Goal: Transaction & Acquisition: Book appointment/travel/reservation

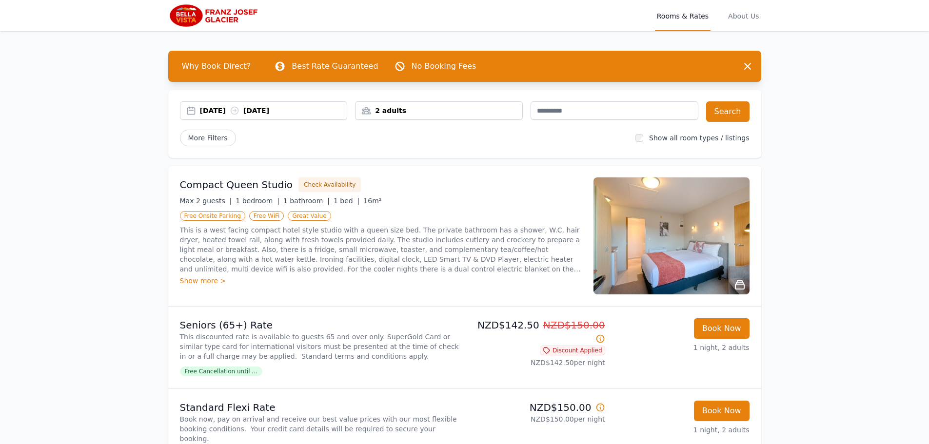
click at [217, 106] on div "[DATE] [DATE]" at bounding box center [273, 111] width 147 height 10
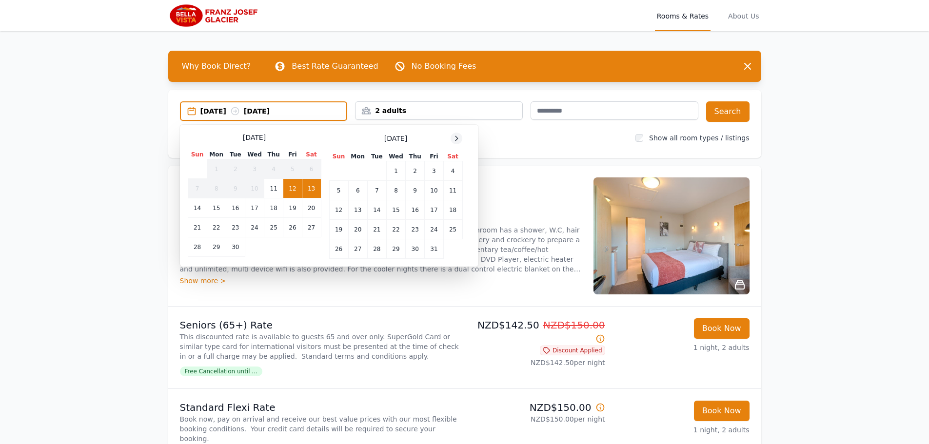
click at [456, 136] on icon at bounding box center [457, 139] width 8 height 8
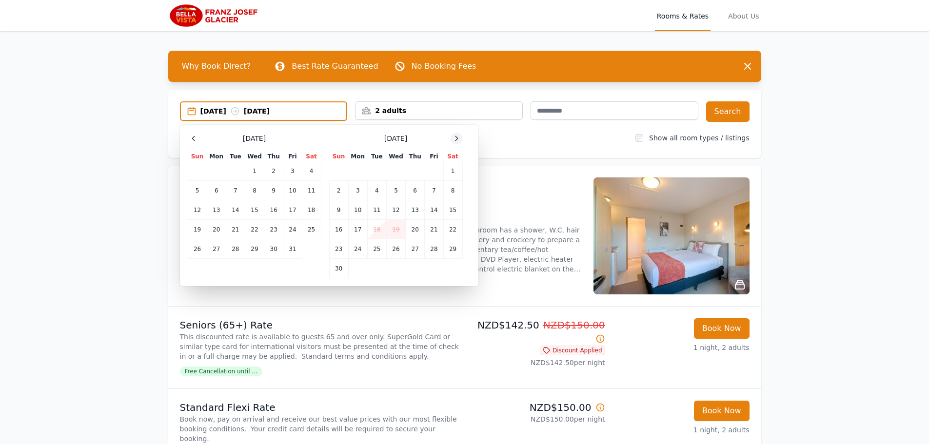
click at [456, 136] on icon at bounding box center [457, 139] width 8 height 8
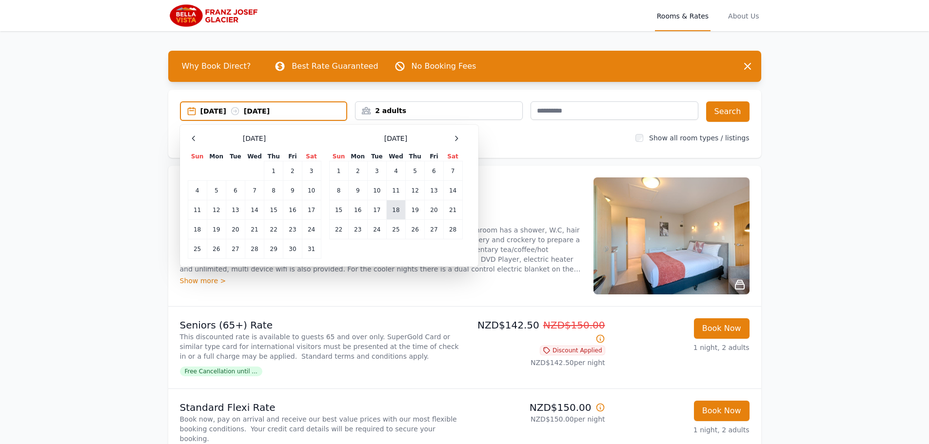
click at [399, 212] on td "18" at bounding box center [395, 210] width 19 height 20
click at [413, 211] on td "19" at bounding box center [415, 210] width 19 height 20
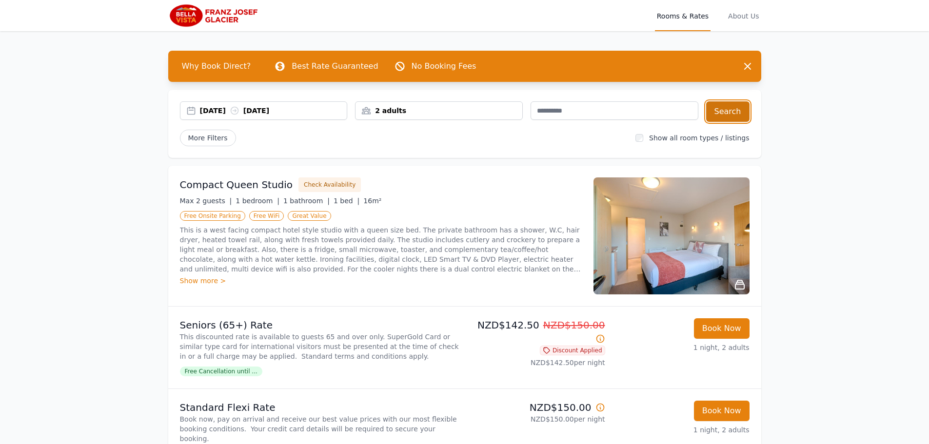
click at [737, 113] on button "Search" at bounding box center [727, 111] width 43 height 20
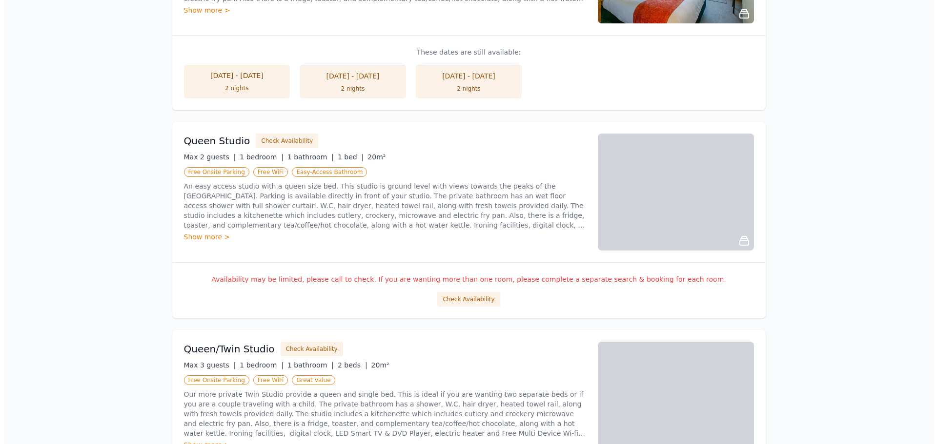
scroll to position [732, 0]
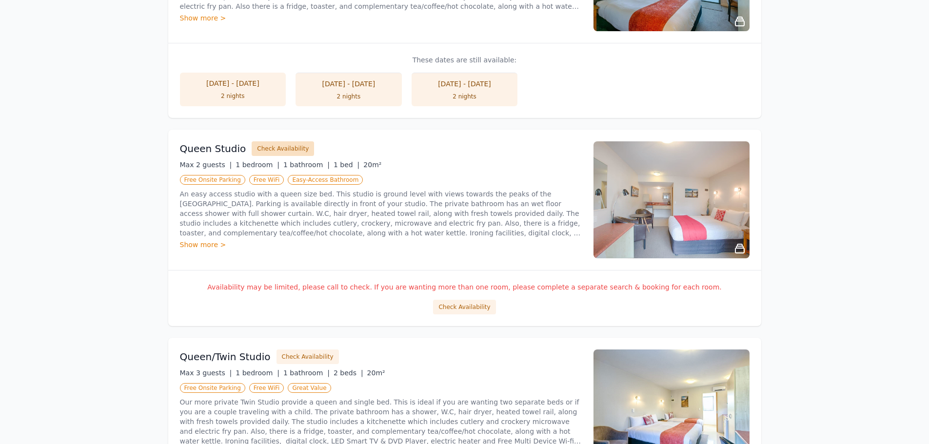
click at [276, 154] on button "Check Availability" at bounding box center [283, 148] width 62 height 15
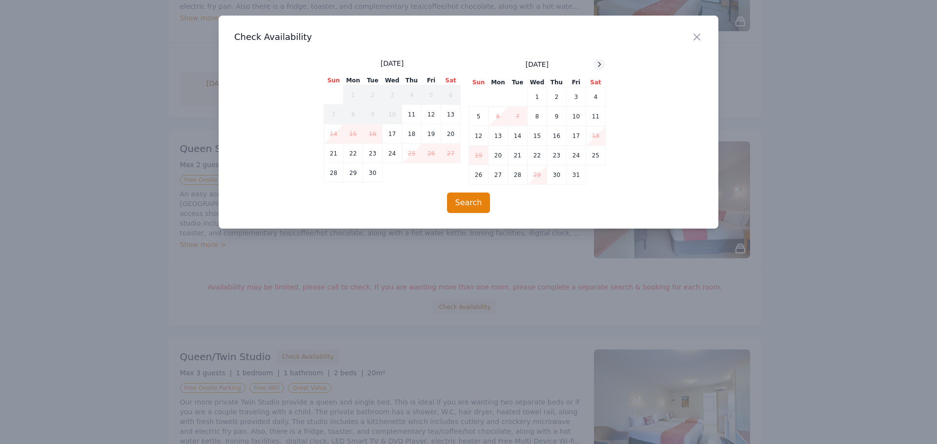
click at [601, 67] on icon at bounding box center [599, 64] width 8 height 8
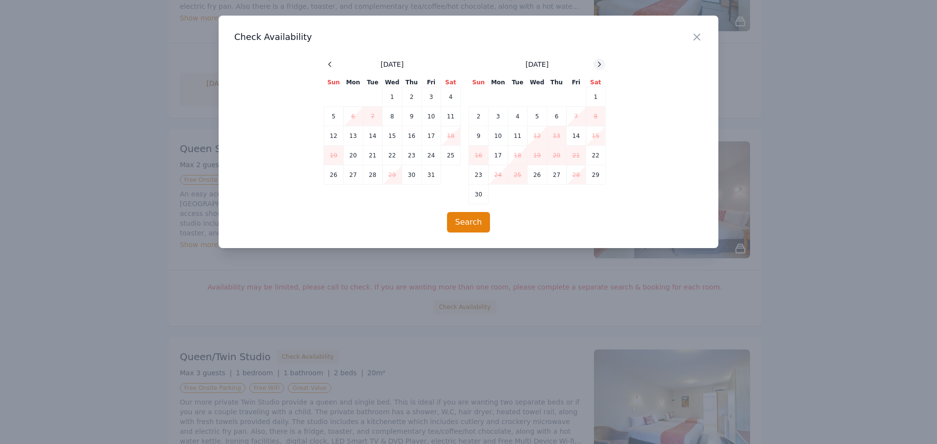
click at [601, 65] on icon at bounding box center [599, 64] width 8 height 8
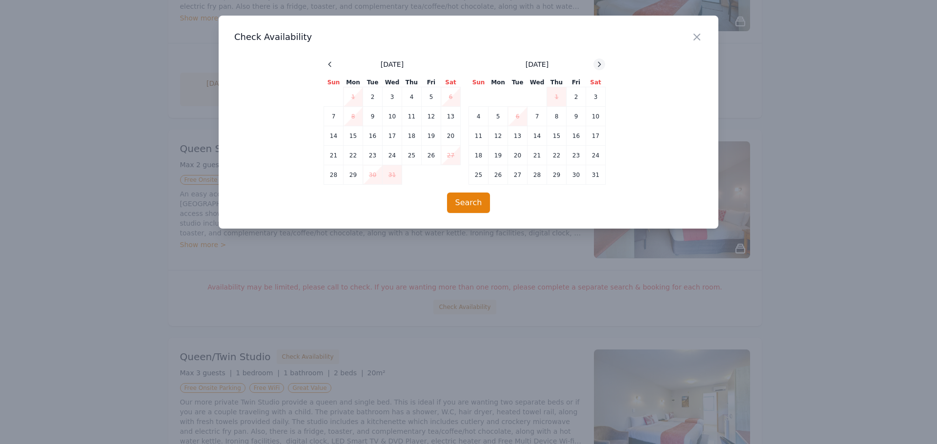
click at [601, 65] on icon at bounding box center [599, 64] width 8 height 8
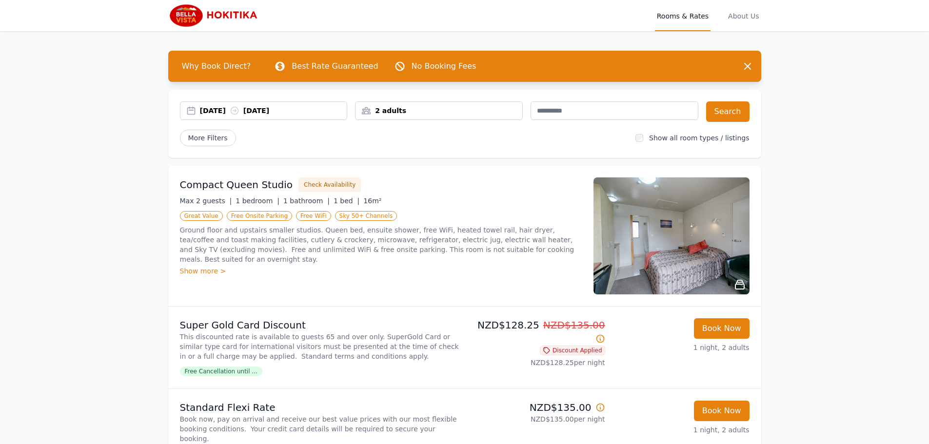
click at [205, 111] on div "[DATE] [DATE]" at bounding box center [273, 111] width 147 height 10
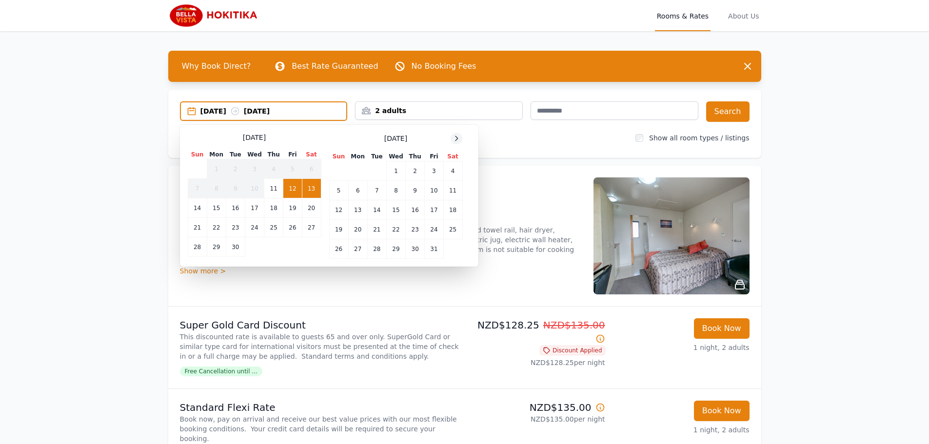
click at [453, 139] on icon at bounding box center [457, 139] width 8 height 8
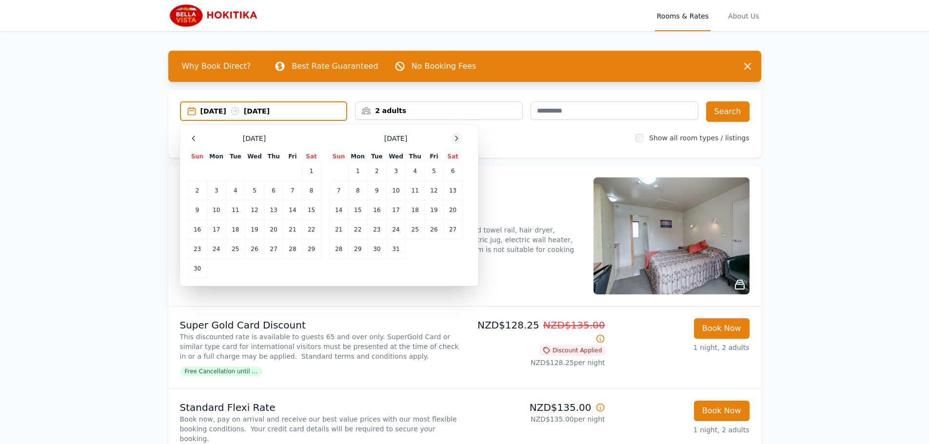
click at [453, 139] on icon at bounding box center [457, 139] width 8 height 8
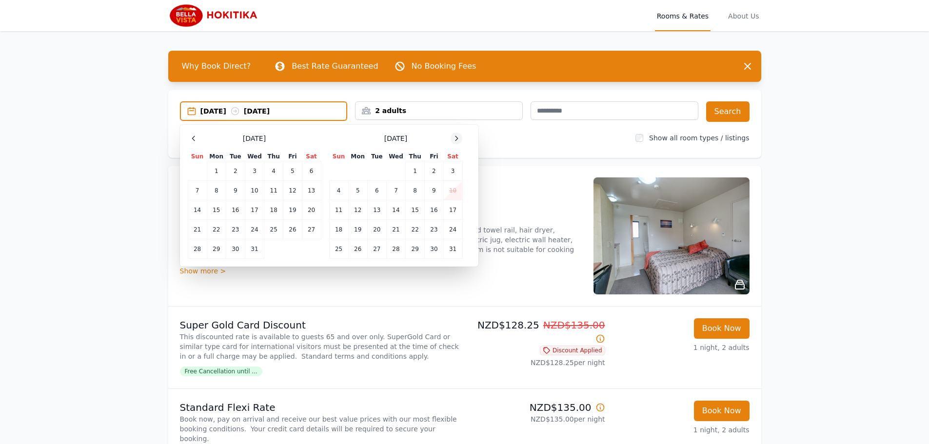
click at [453, 139] on icon at bounding box center [457, 139] width 8 height 8
click at [414, 210] on td "19" at bounding box center [415, 210] width 19 height 20
click at [431, 211] on td "20" at bounding box center [434, 210] width 19 height 20
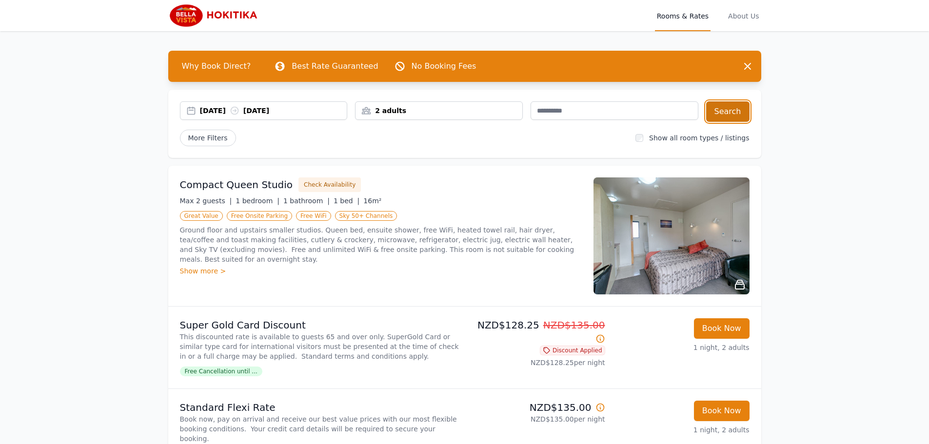
click at [733, 108] on button "Search" at bounding box center [727, 111] width 43 height 20
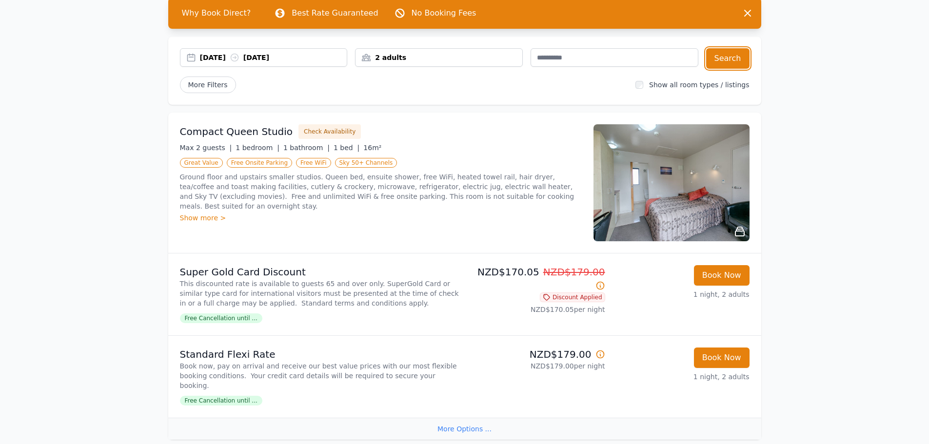
scroll to position [49, 0]
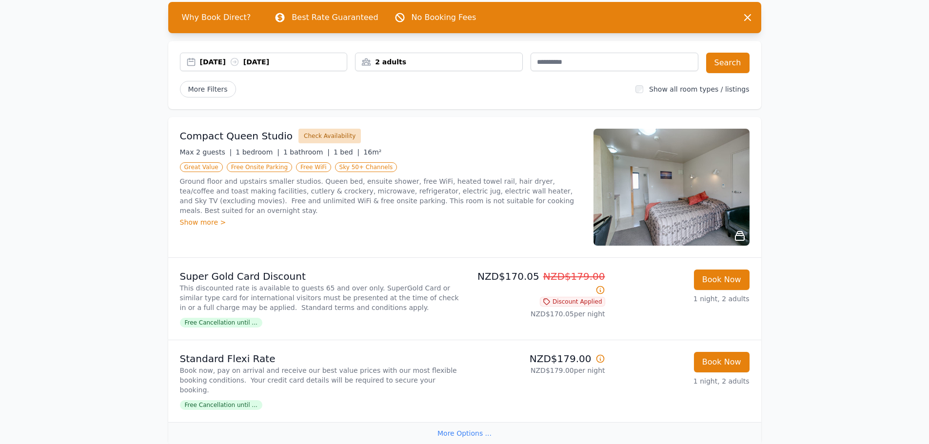
click at [310, 130] on button "Check Availability" at bounding box center [330, 136] width 62 height 15
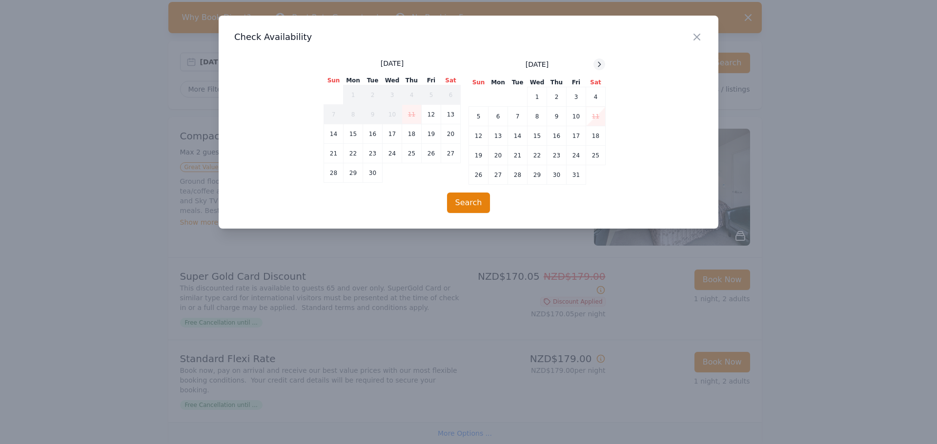
click at [600, 65] on icon at bounding box center [599, 64] width 2 height 4
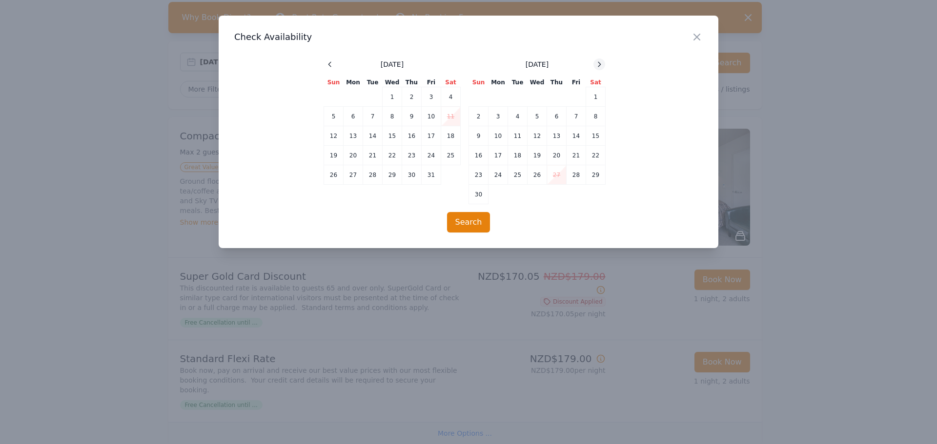
click at [600, 65] on icon at bounding box center [599, 64] width 2 height 4
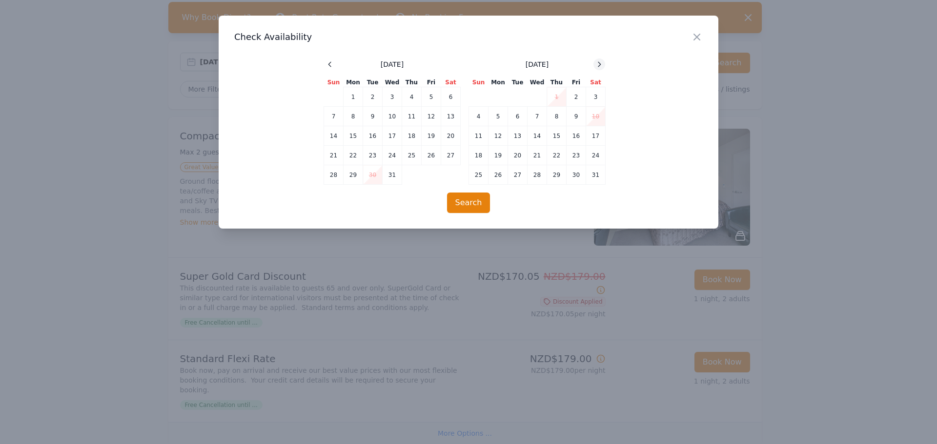
click at [600, 65] on icon at bounding box center [599, 64] width 2 height 4
click at [694, 38] on icon "button" at bounding box center [697, 37] width 12 height 12
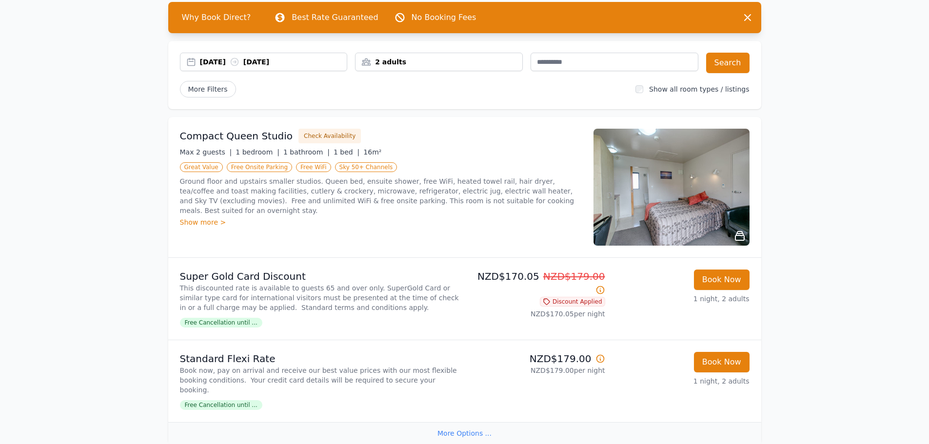
scroll to position [0, 0]
